Goal: Task Accomplishment & Management: Manage account settings

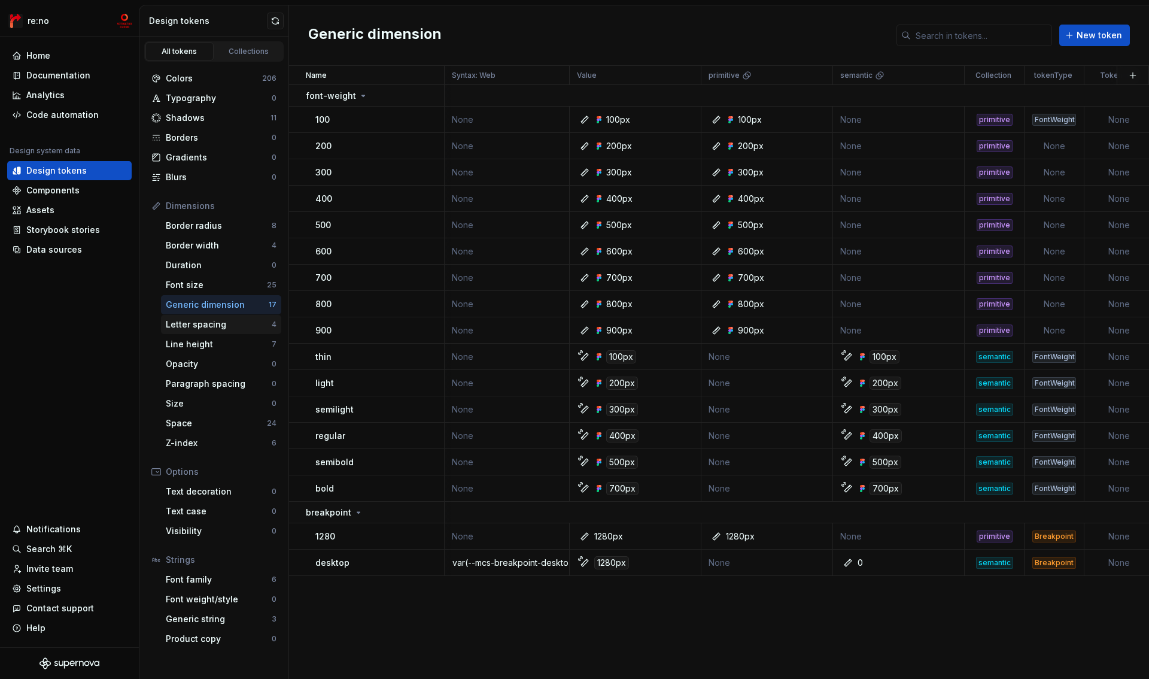
scroll to position [0, 240]
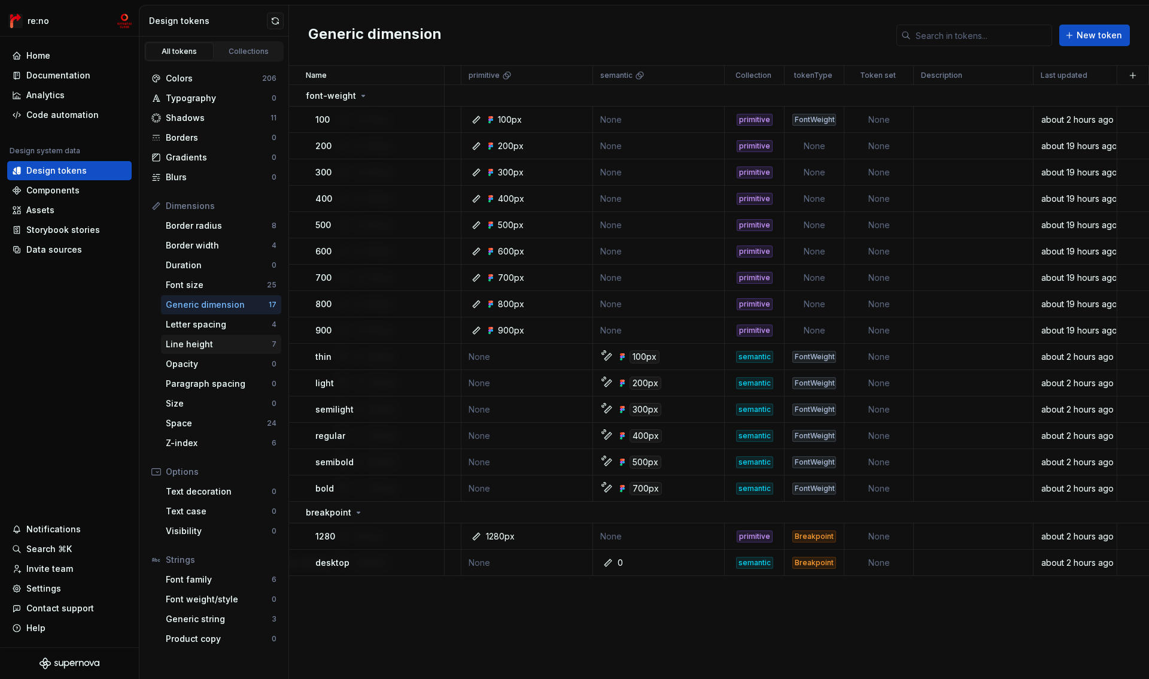
click at [219, 343] on div "Line height" at bounding box center [219, 344] width 106 height 12
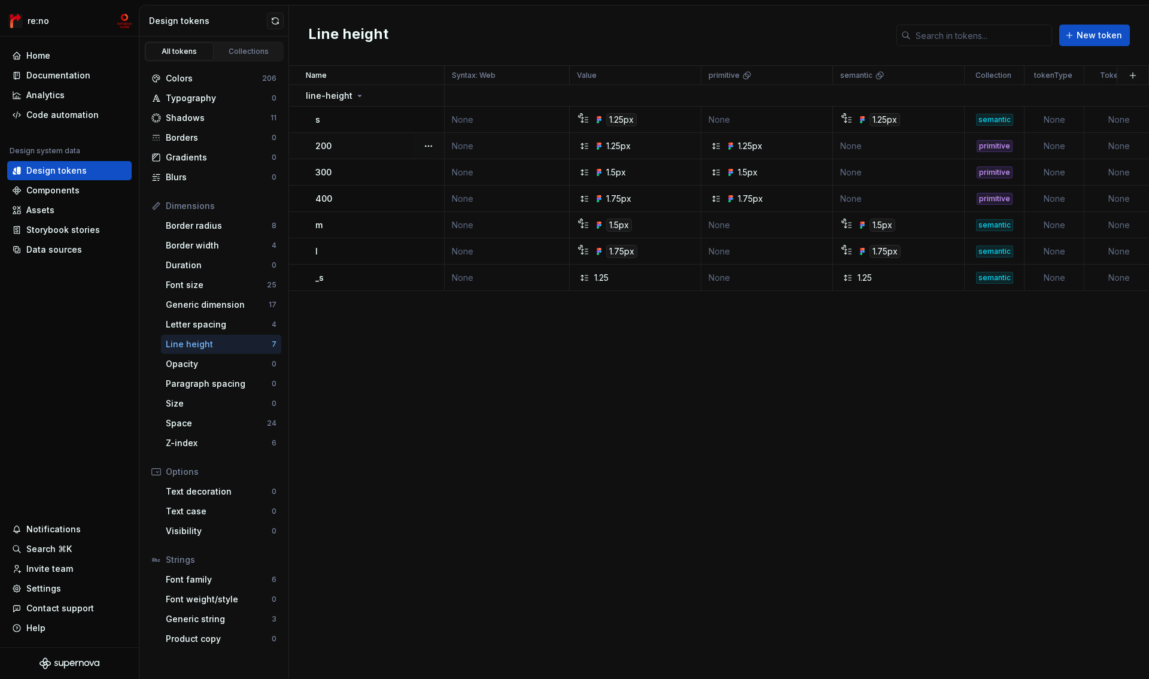
click at [637, 146] on div "1.25px" at bounding box center [638, 146] width 123 height 12
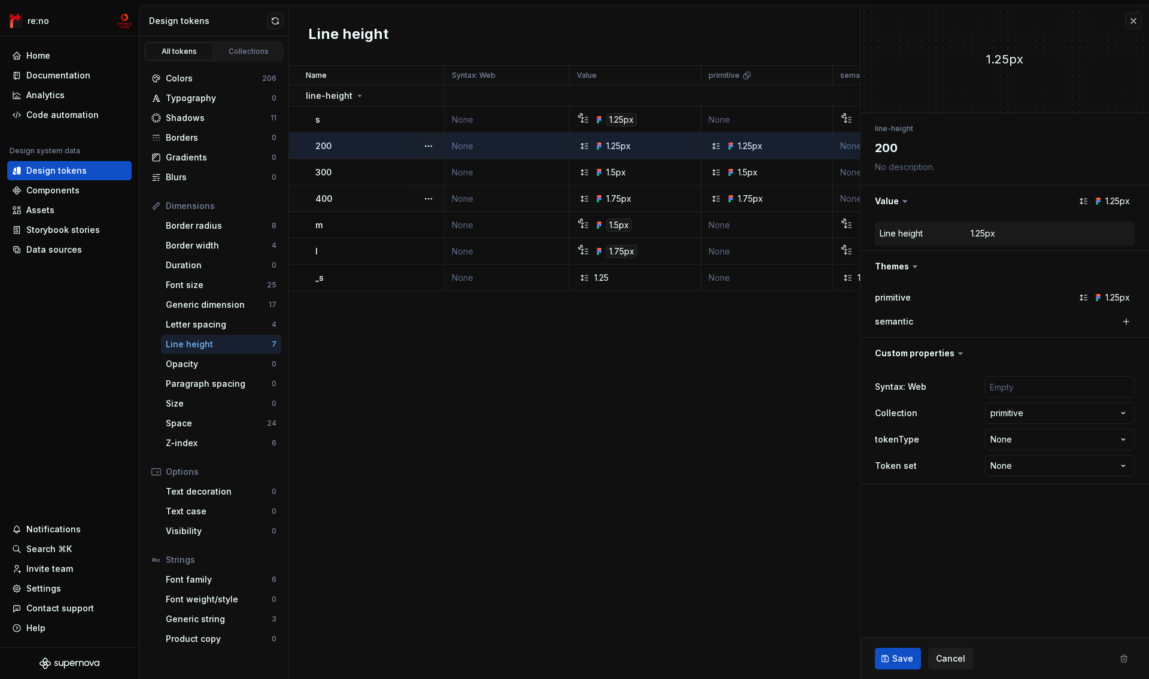
type textarea "*"
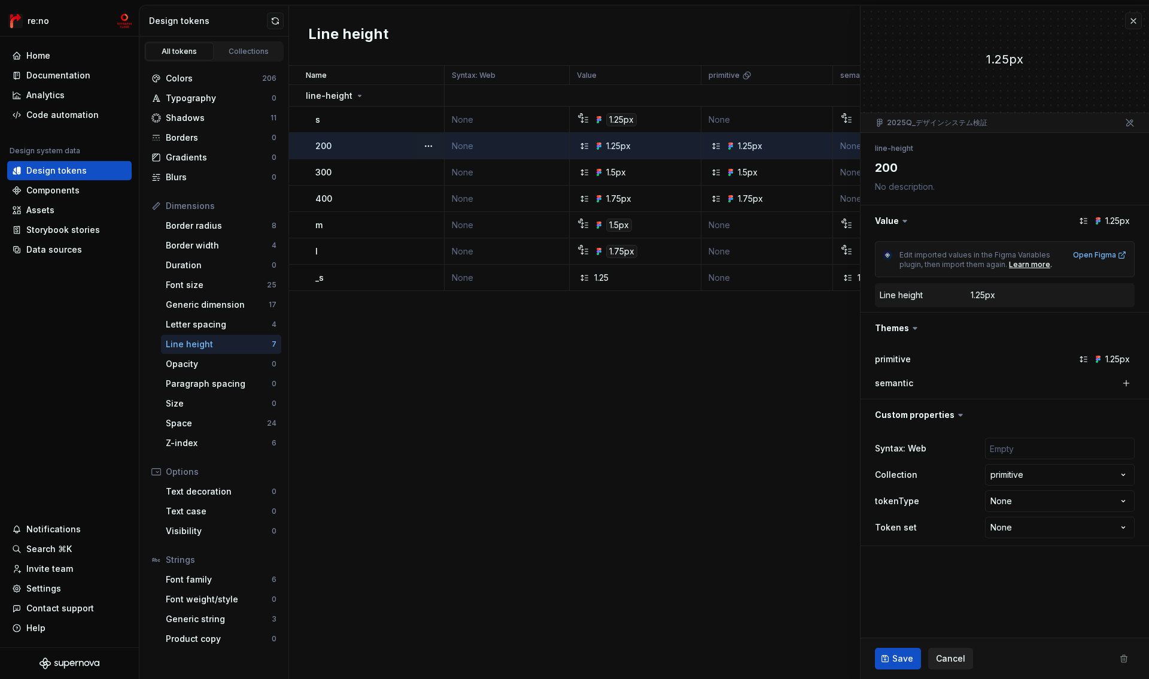
click at [952, 656] on span "Cancel" at bounding box center [950, 658] width 29 height 12
